Goal: Check status

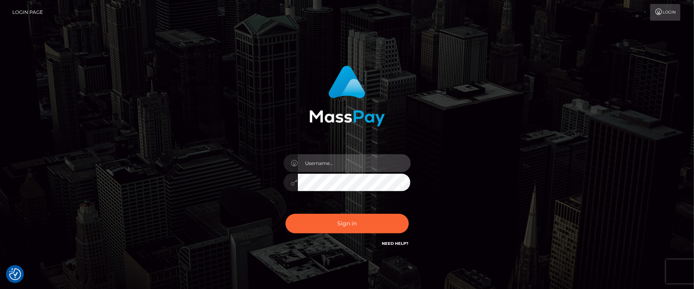
drag, startPoint x: 336, startPoint y: 166, endPoint x: 343, endPoint y: 172, distance: 9.3
click at [336, 166] on input "text" at bounding box center [354, 163] width 113 height 18
type input "Janet.ACE"
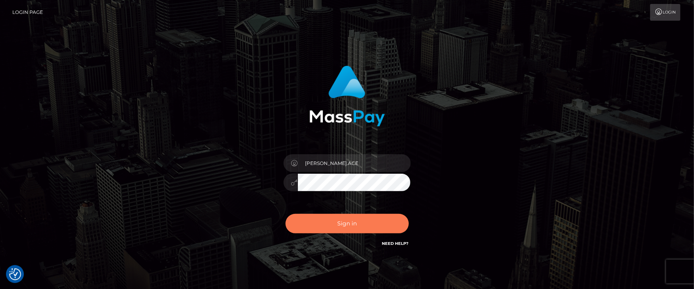
click at [327, 228] on button "Sign in" at bounding box center [346, 223] width 123 height 19
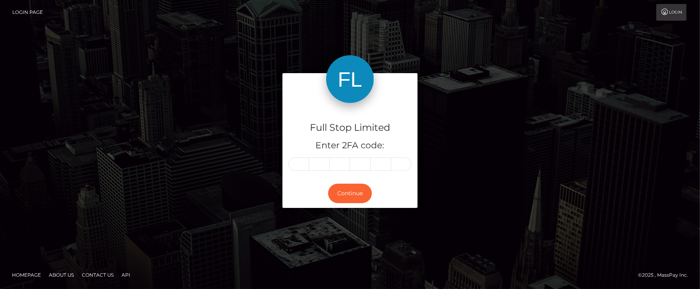
click at [299, 165] on input "text" at bounding box center [299, 164] width 21 height 14
type input "6"
type input "3"
type input "4"
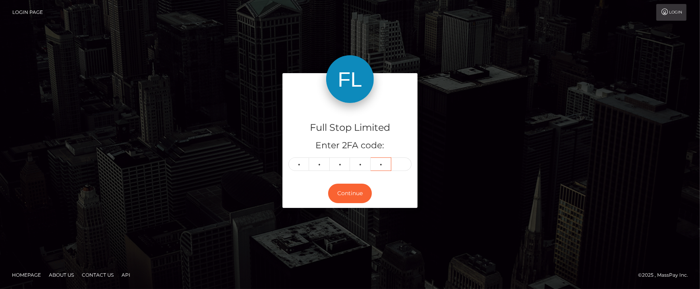
type input "2"
type input "9"
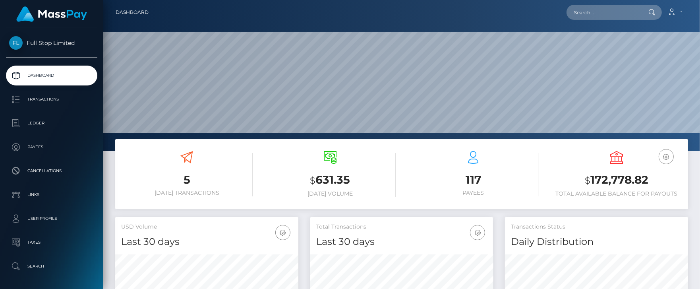
scroll to position [141, 183]
drag, startPoint x: 593, startPoint y: 177, endPoint x: 644, endPoint y: 168, distance: 51.7
click at [646, 168] on div "USD Balance $ 172,778.82 Total Available Balance for Payouts" at bounding box center [617, 174] width 132 height 46
click at [606, 185] on h3 "$ 172,778.82" at bounding box center [617, 180] width 132 height 16
drag, startPoint x: 591, startPoint y: 180, endPoint x: 444, endPoint y: 180, distance: 147.5
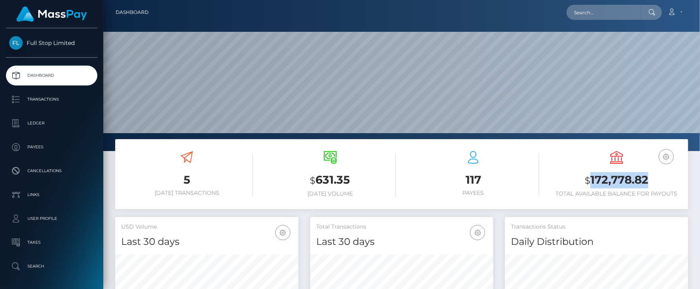
click at [646, 180] on h3 "$ 172,778.82" at bounding box center [617, 180] width 132 height 16
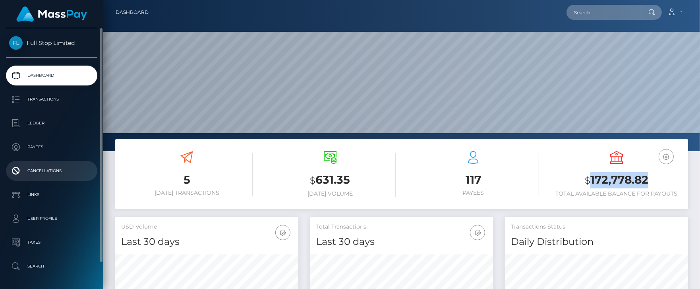
copy h3 "172,778.82"
